Goal: Information Seeking & Learning: Learn about a topic

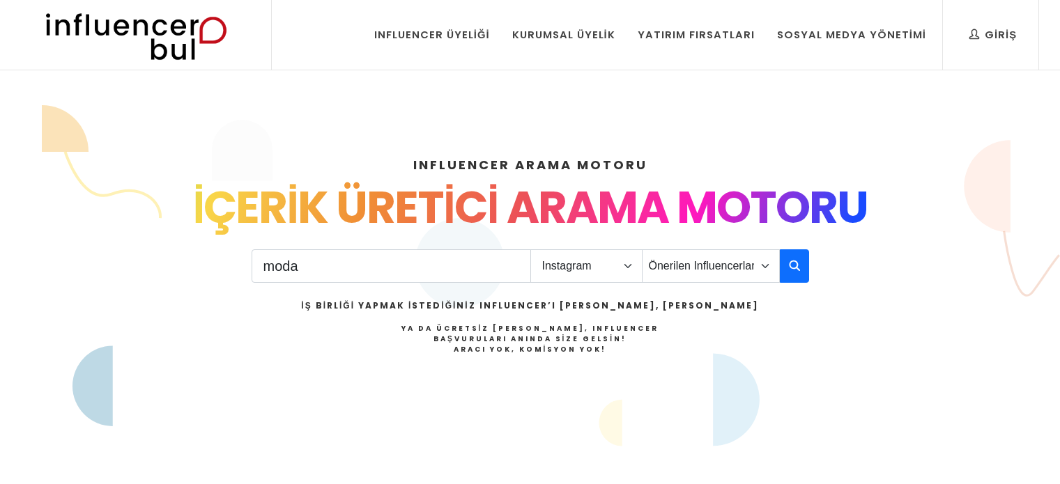
select select "1"
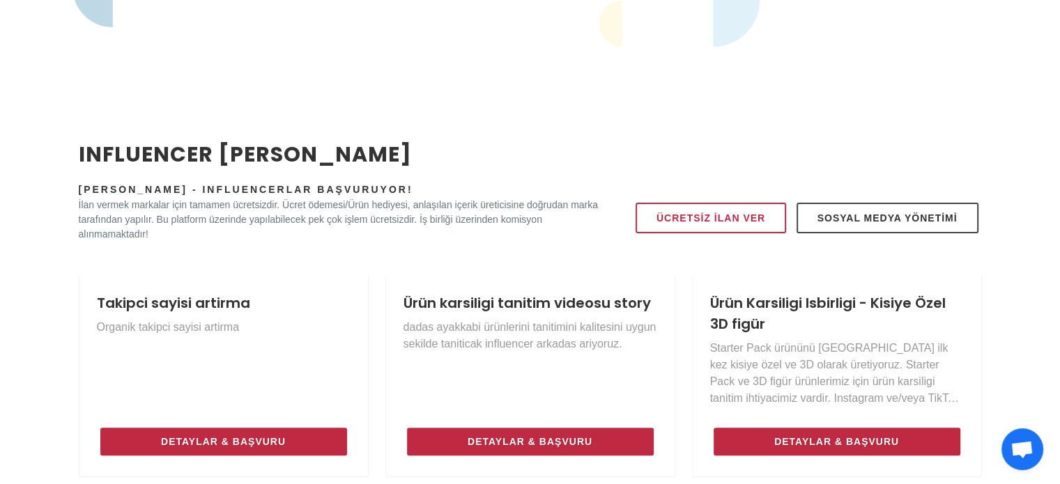
scroll to position [397, 0]
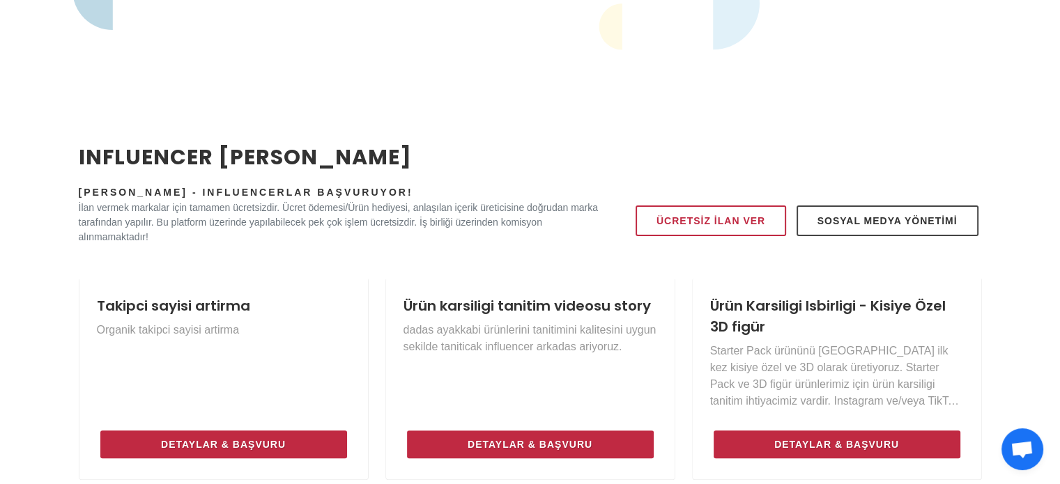
click at [1029, 450] on span "Open chat" at bounding box center [1021, 451] width 23 height 20
click at [1022, 452] on span "Open chat" at bounding box center [1021, 451] width 23 height 20
click at [1012, 441] on span "Open chat" at bounding box center [1021, 451] width 23 height 20
click at [1017, 442] on span "Open chat" at bounding box center [1021, 451] width 23 height 20
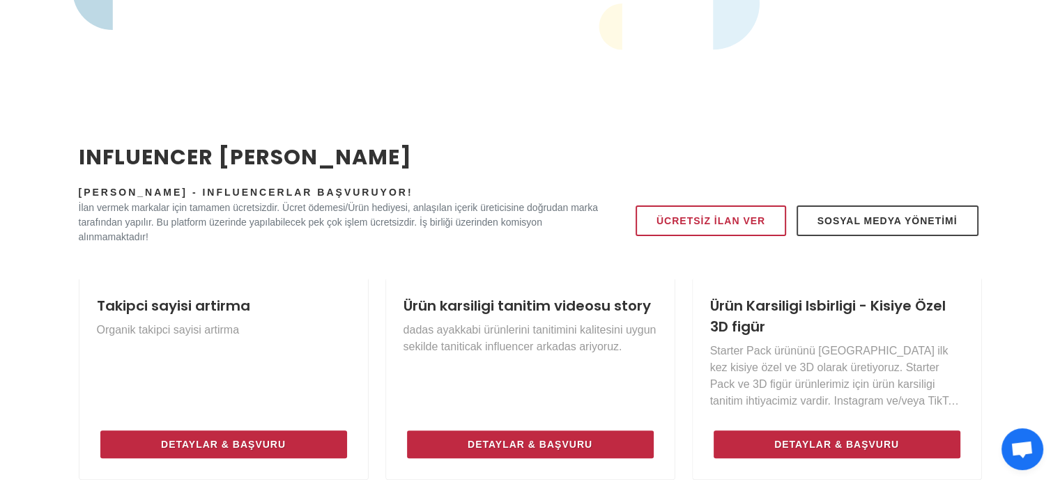
click at [1017, 442] on span "Open chat" at bounding box center [1021, 451] width 23 height 20
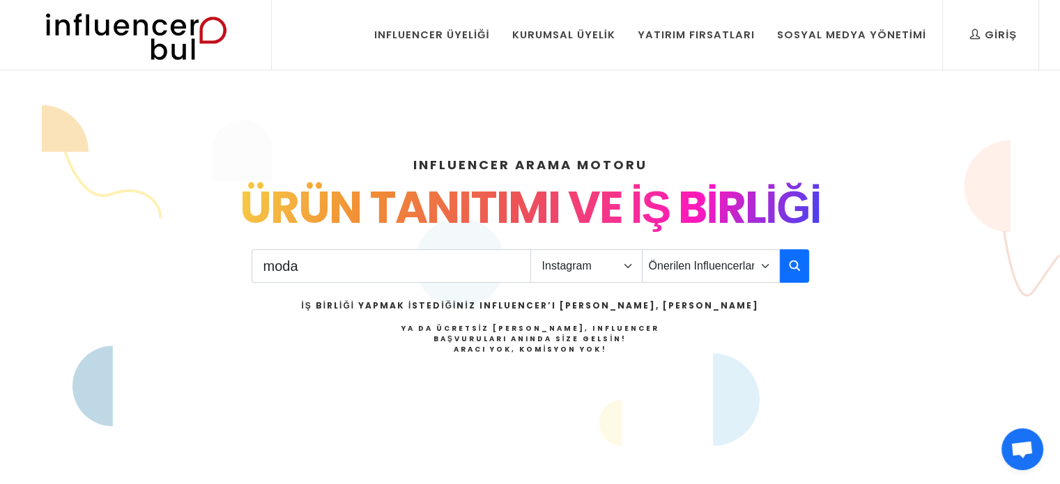
scroll to position [0, 0]
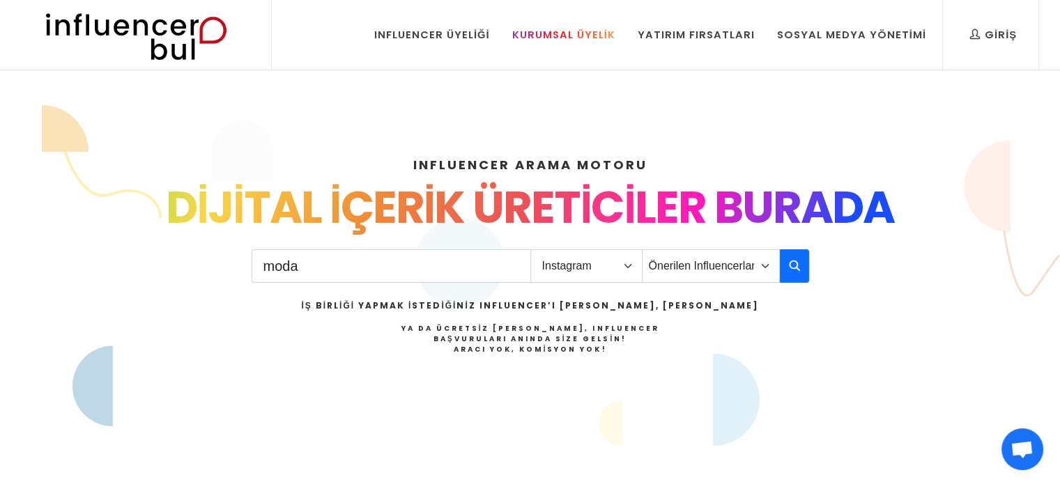
click at [592, 41] on div "Kurumsal Üyelik" at bounding box center [563, 34] width 103 height 15
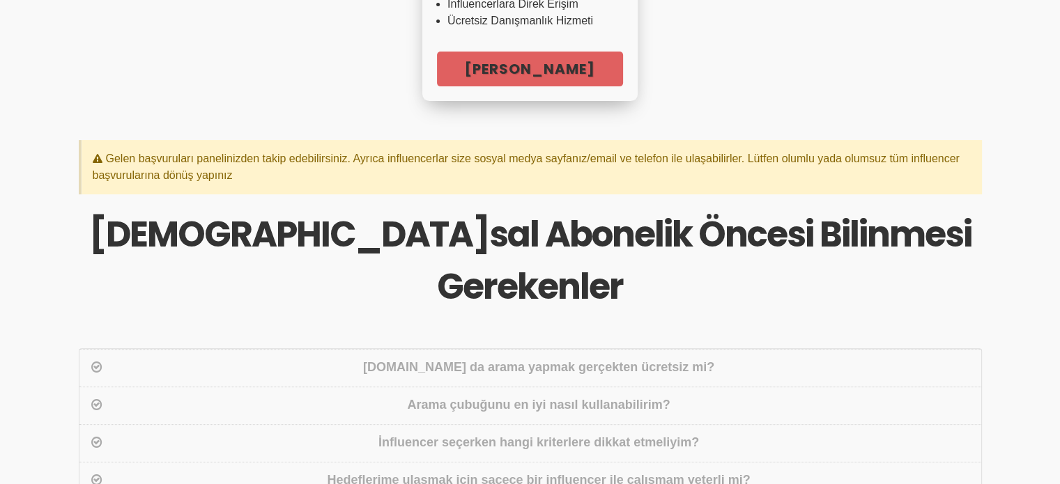
scroll to position [488, 0]
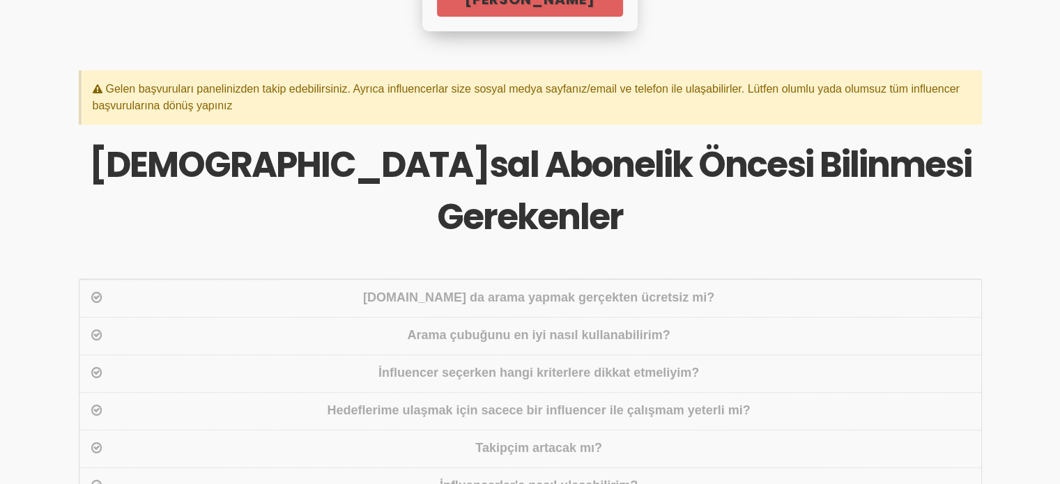
click at [645, 289] on div "Influencerbul.com da arama yapmak gerçekten ücretsiz mi?" at bounding box center [539, 299] width 868 height 20
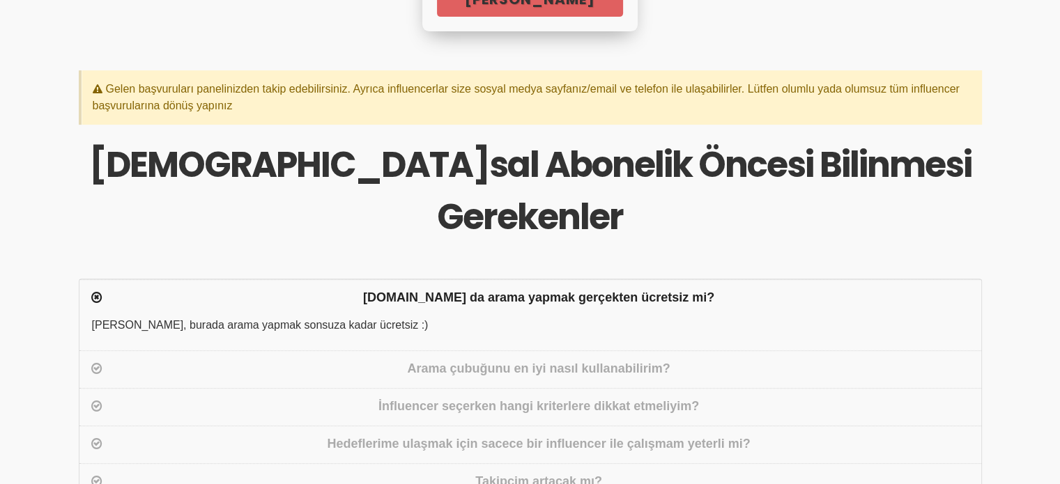
click at [645, 289] on div "Influencerbul.com da arama yapmak gerçekten ücretsiz mi?" at bounding box center [539, 299] width 868 height 20
click at [587, 360] on div "Arama çubuğunu en iyi nasıl kullanabilirim?" at bounding box center [539, 370] width 868 height 20
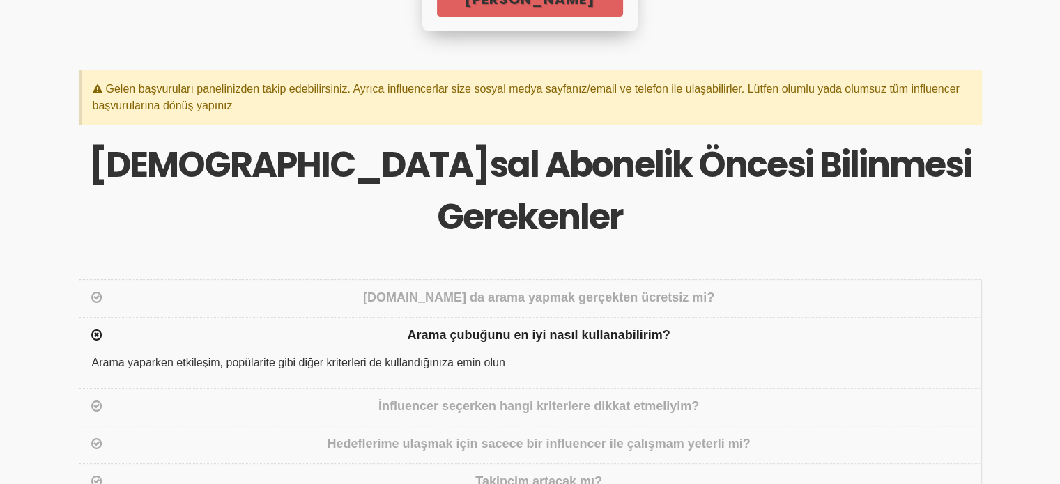
click at [524, 397] on div "İnfluencer seçerken hangi kriterlere dikkat etmeliyim?" at bounding box center [539, 407] width 868 height 20
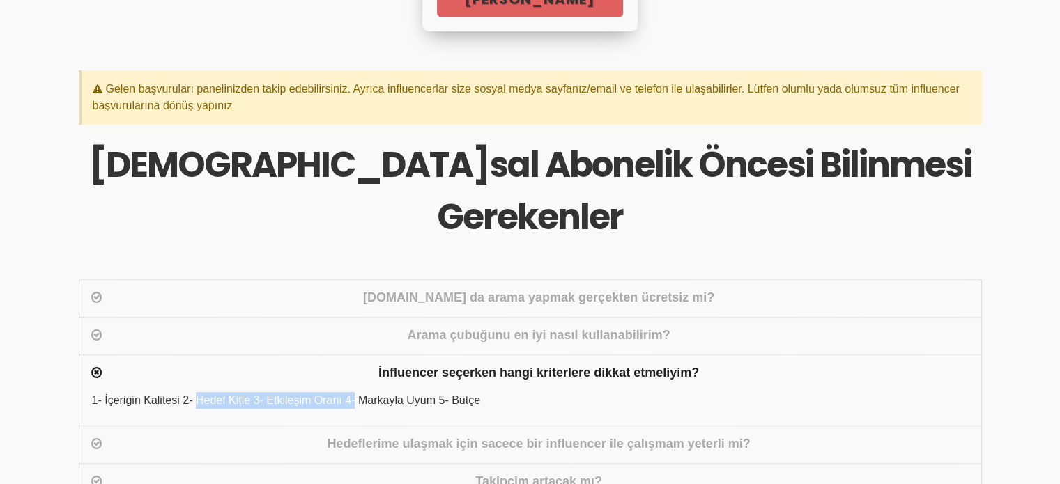
drag, startPoint x: 195, startPoint y: 345, endPoint x: 348, endPoint y: 351, distance: 152.7
click at [329, 392] on div "1- İçeriğin Kalitesi 2- Hedef Kitle 3- Etkileşim Oranı 4- Markayla Uyum 5- Bütçe" at bounding box center [530, 408] width 902 height 33
click at [417, 392] on div "1- İçeriğin Kalitesi 2- Hedef Kitle 3- Etkileşim Oranı 4- Markayla Uyum 5- Bütçe" at bounding box center [530, 408] width 902 height 33
click at [458, 435] on div "Hedeflerime ulaşmak için sacece bir influencer ile çalışmam yeterli mi?" at bounding box center [539, 445] width 868 height 20
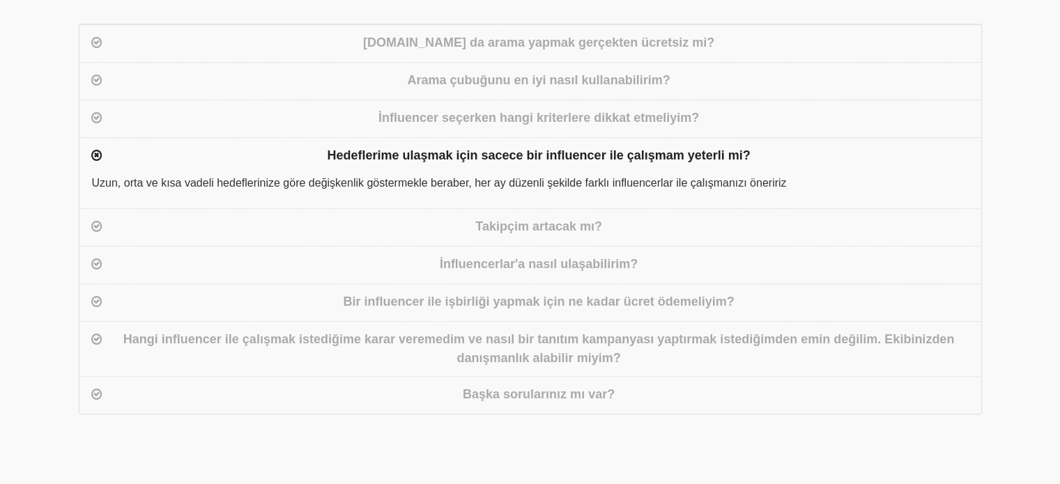
scroll to position [767, 0]
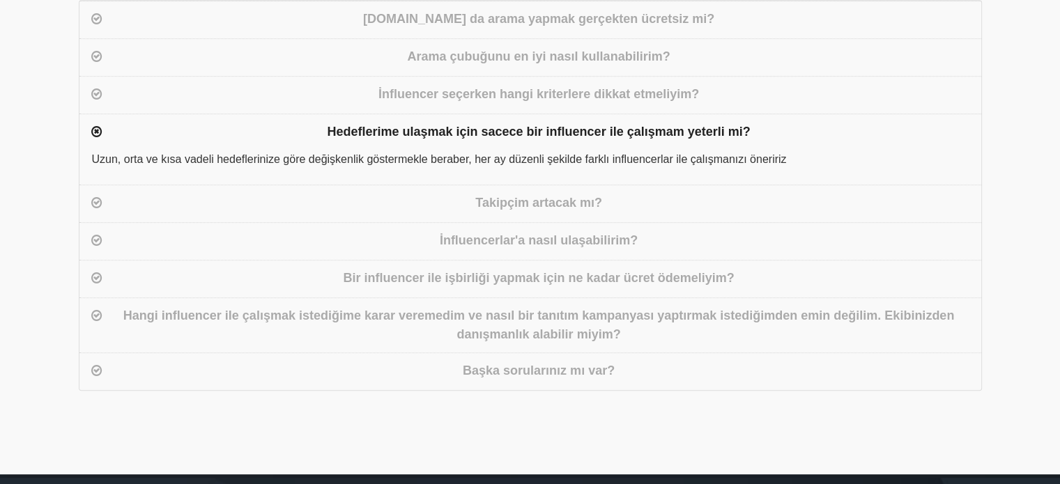
click at [527, 362] on div "Başka sorularınız mı var?" at bounding box center [539, 372] width 868 height 20
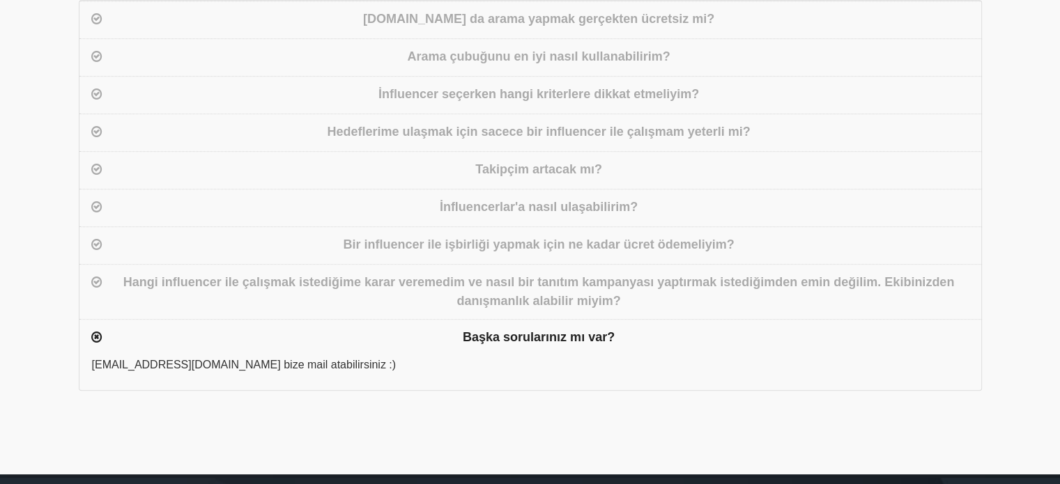
click at [520, 328] on div "Başka sorularınız mı var?" at bounding box center [539, 338] width 868 height 20
click at [492, 273] on div "Hangi influencer ile çalışmak istediğime karar veremedim ve nasıl bir tanıtım k…" at bounding box center [539, 292] width 868 height 38
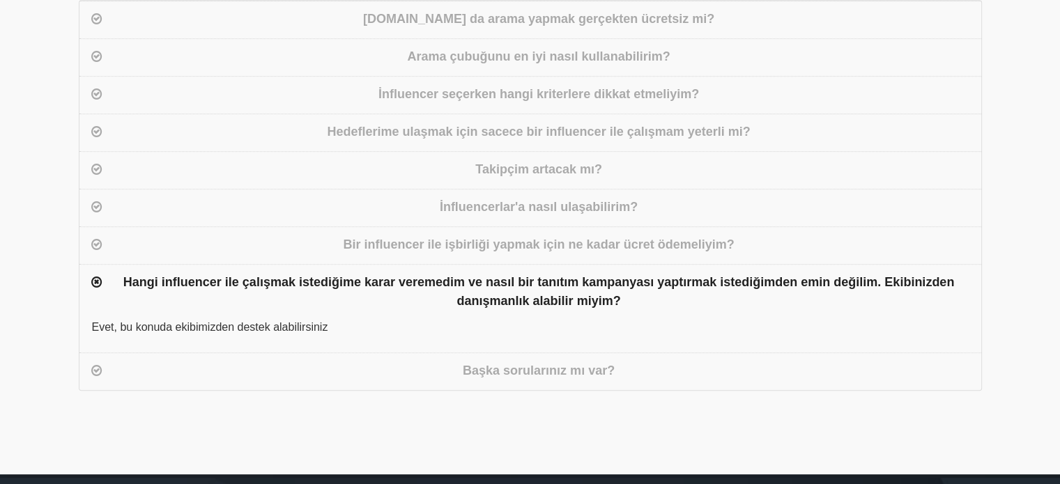
click at [492, 273] on div "Hangi influencer ile çalışmak istediğime karar veremedim ve nasıl bir tanıtım k…" at bounding box center [539, 292] width 868 height 38
click at [521, 236] on div "Bir influencer ile işbirliği yapmak için ne kadar ücret ödemeliyim?" at bounding box center [539, 246] width 868 height 20
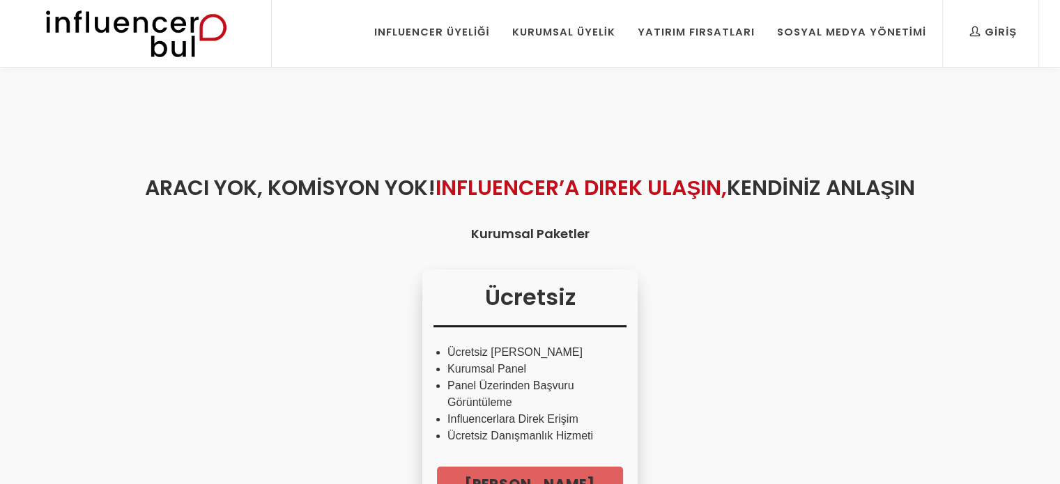
scroll to position [0, 0]
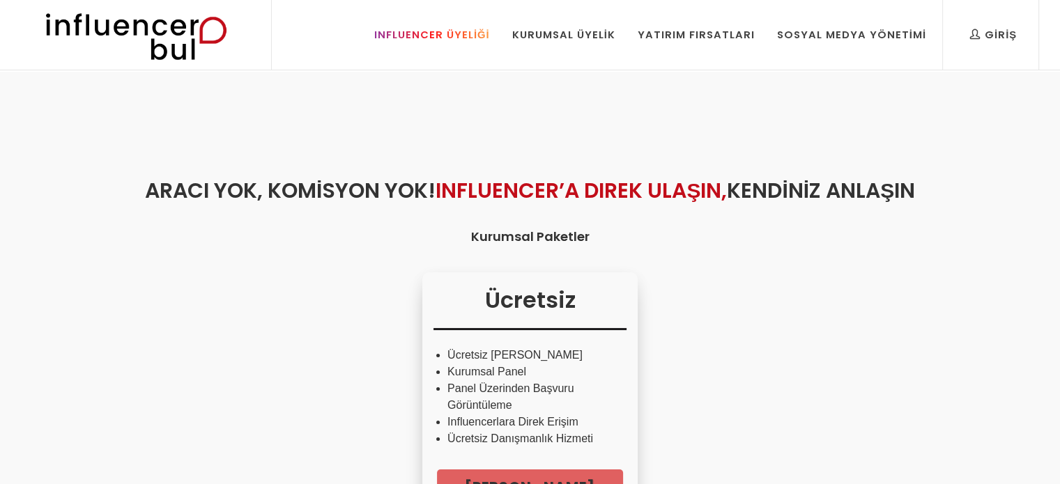
click at [481, 36] on div "Influencer Üyeliği" at bounding box center [432, 34] width 116 height 15
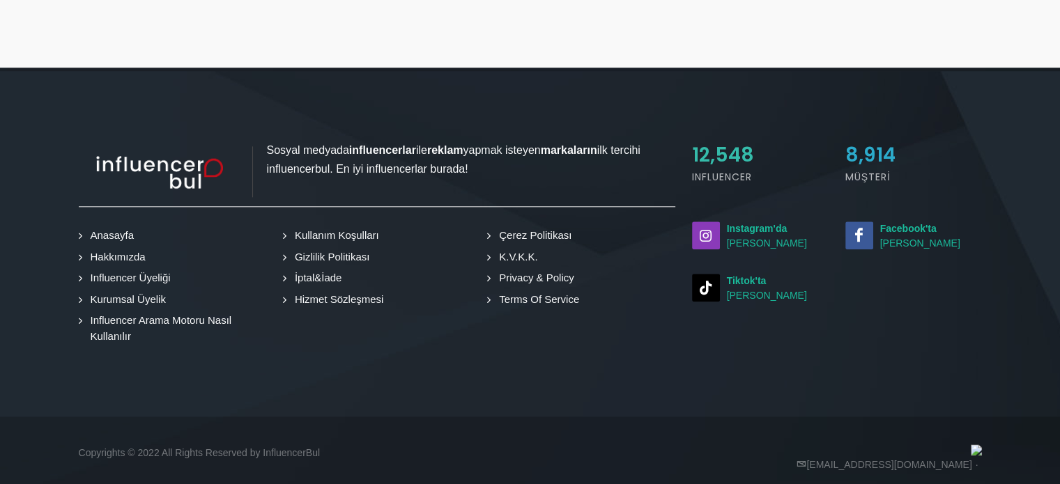
scroll to position [1601, 0]
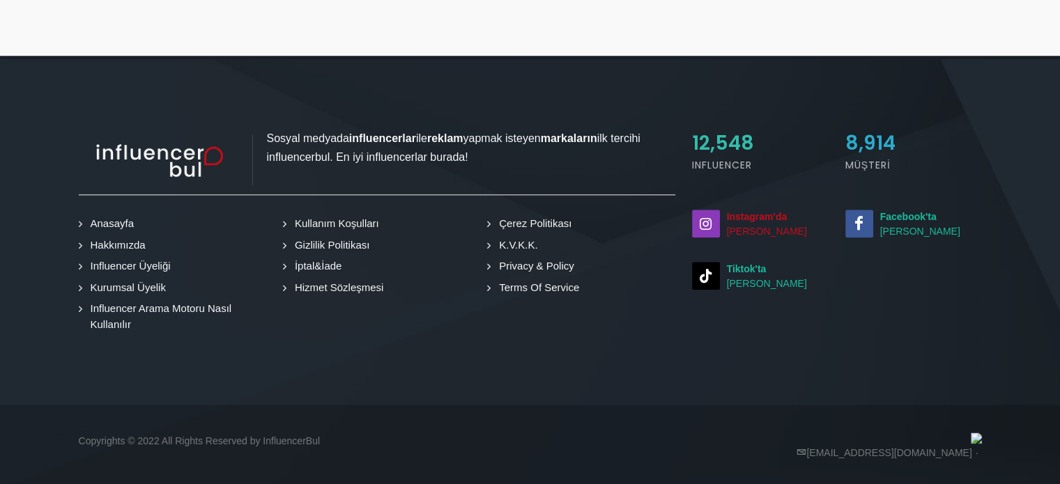
click at [757, 216] on strong "Instagram'da" at bounding box center [757, 216] width 61 height 11
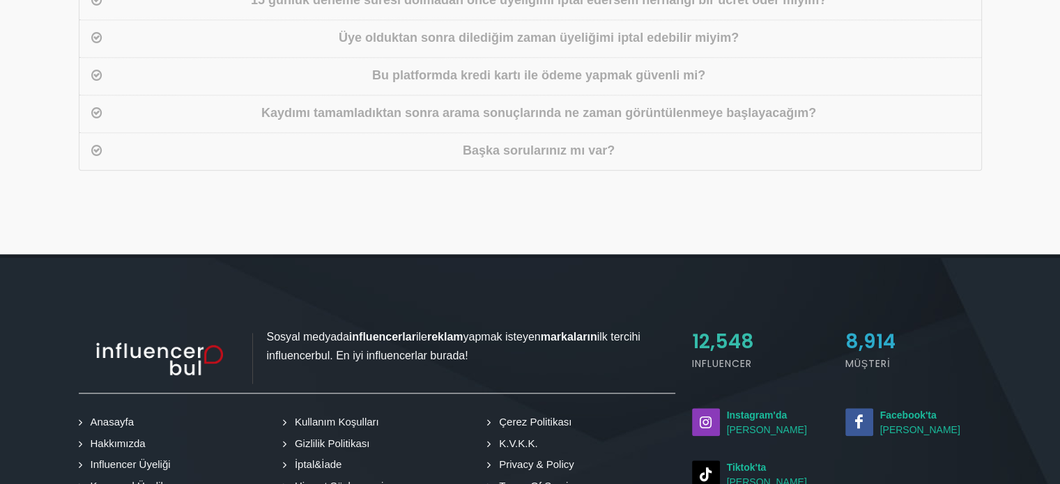
scroll to position [1392, 0]
